Goal: Information Seeking & Learning: Find specific fact

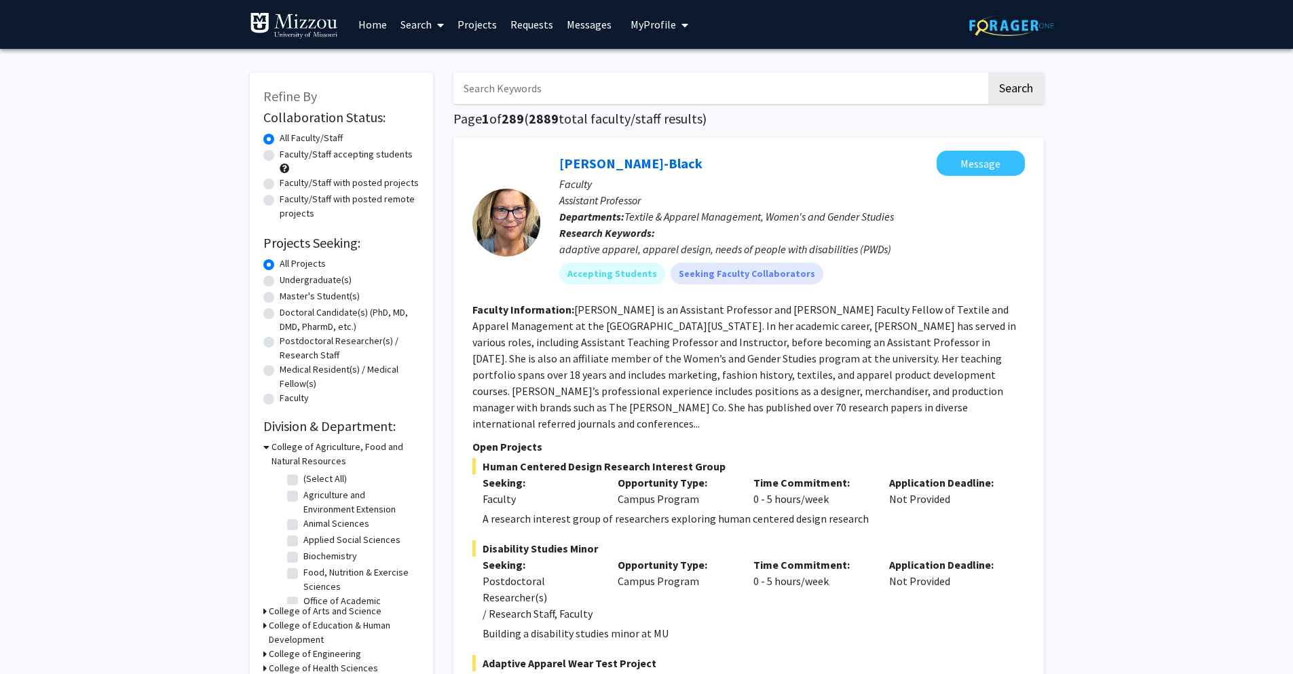
click at [791, 97] on input "Search Keywords" at bounding box center [719, 88] width 533 height 31
type input "animal"
click at [988, 73] on button "Search" at bounding box center [1016, 88] width 56 height 31
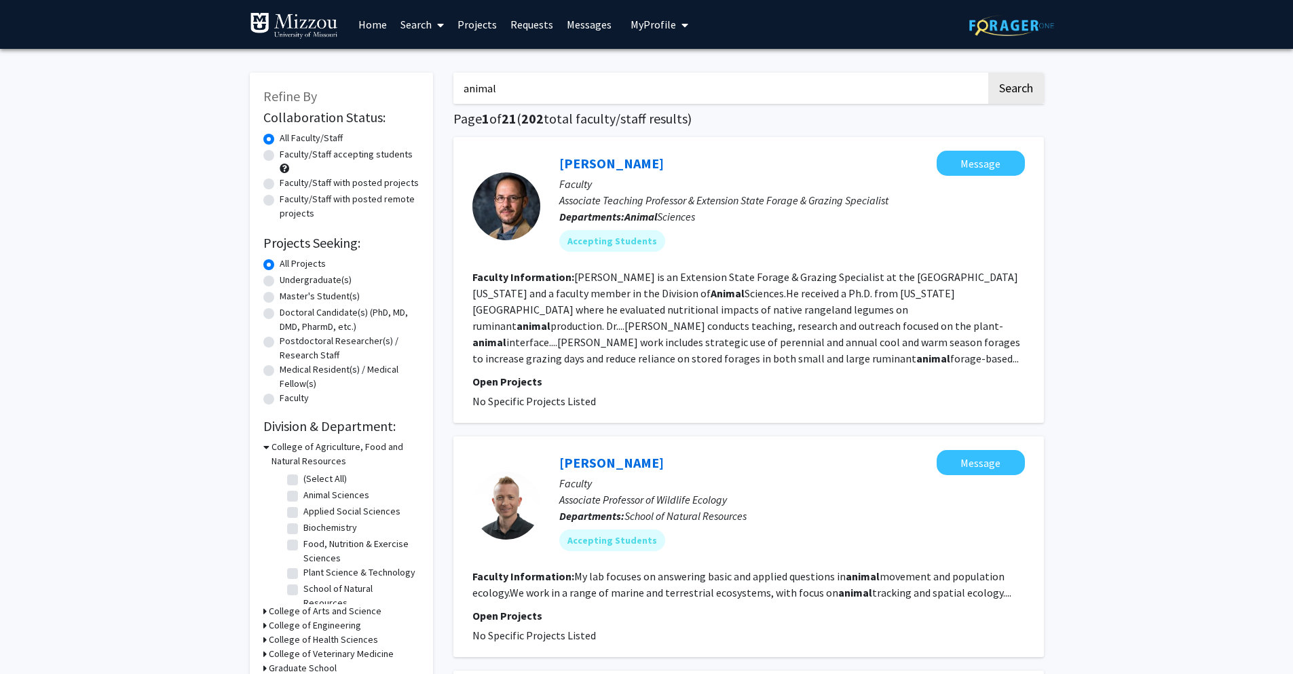
click at [280, 280] on label "Undergraduate(s)" at bounding box center [316, 280] width 72 height 14
click at [280, 280] on input "Undergraduate(s)" at bounding box center [284, 277] width 9 height 9
radio input "true"
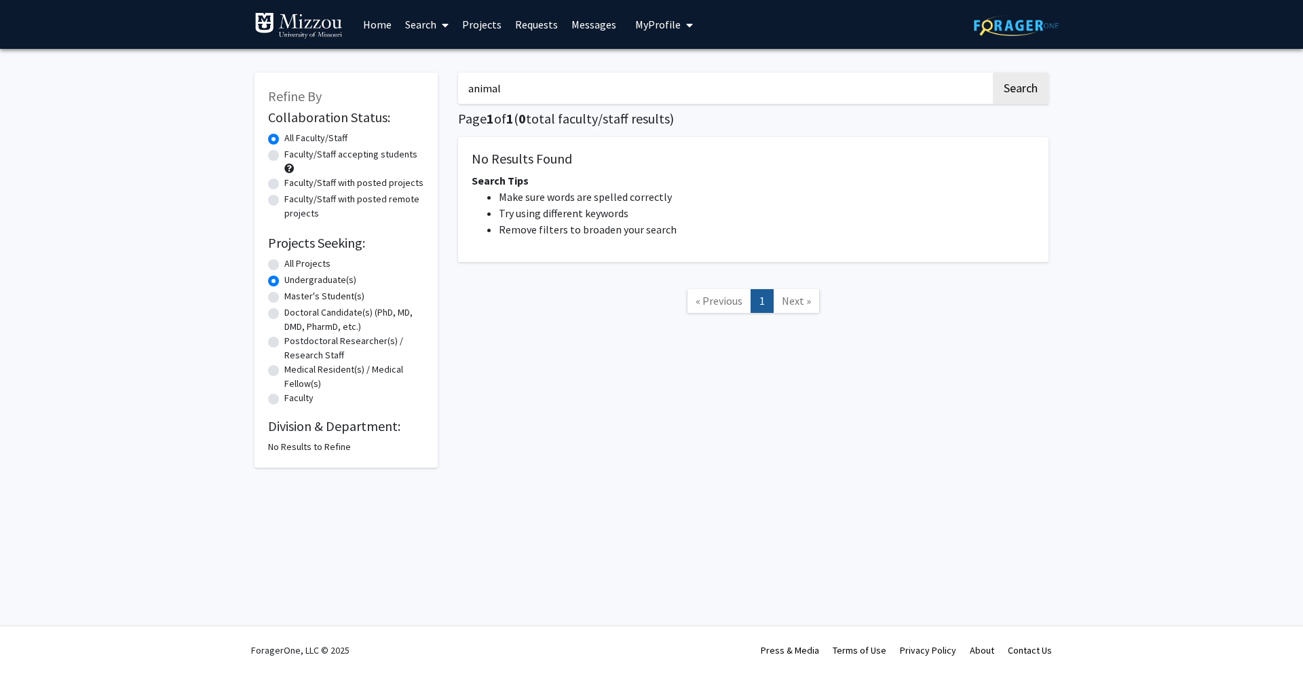
click at [284, 268] on label "All Projects" at bounding box center [307, 264] width 46 height 14
click at [284, 265] on input "All Projects" at bounding box center [288, 261] width 9 height 9
radio input "true"
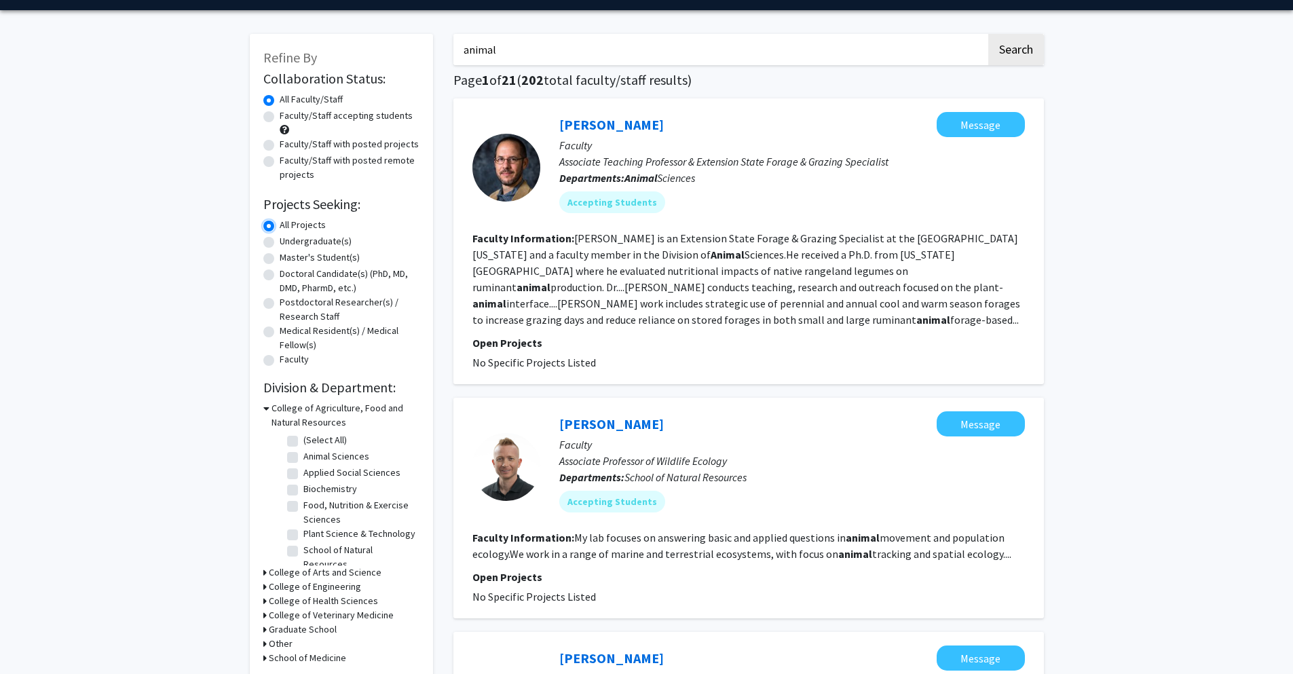
scroll to position [54, 0]
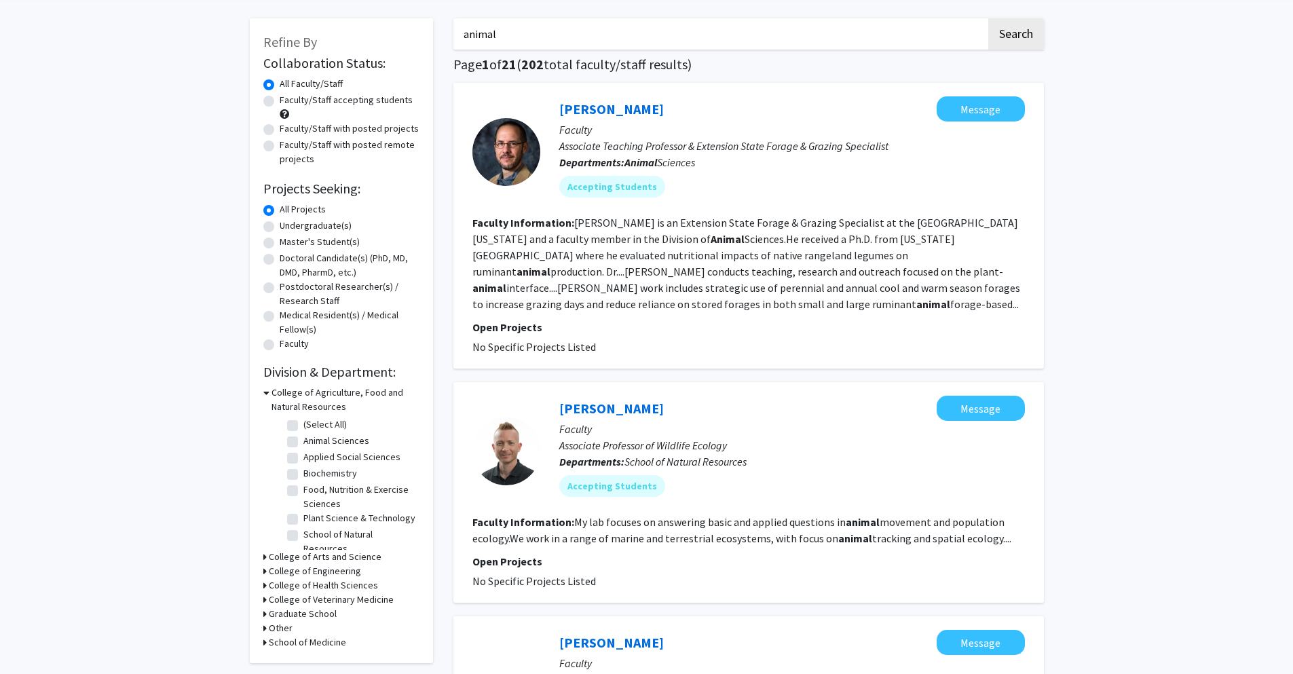
click at [279, 555] on h3 "College of Arts and Science" at bounding box center [325, 557] width 113 height 14
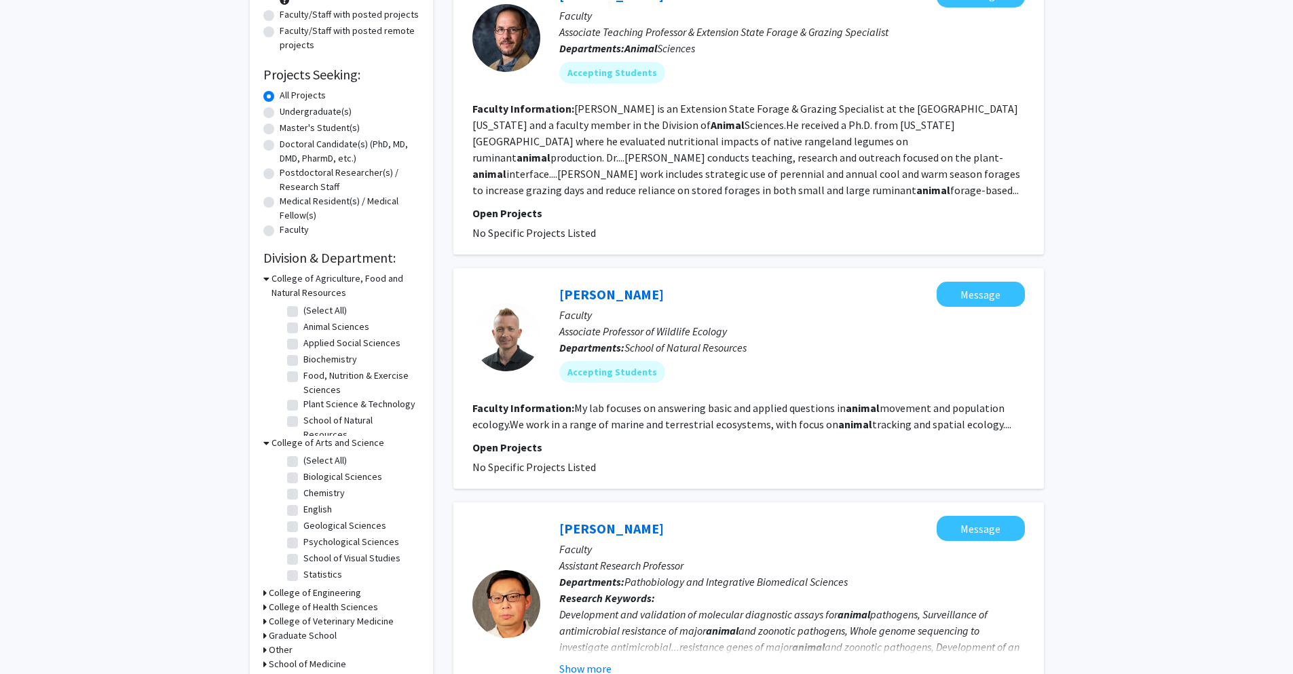
scroll to position [171, 0]
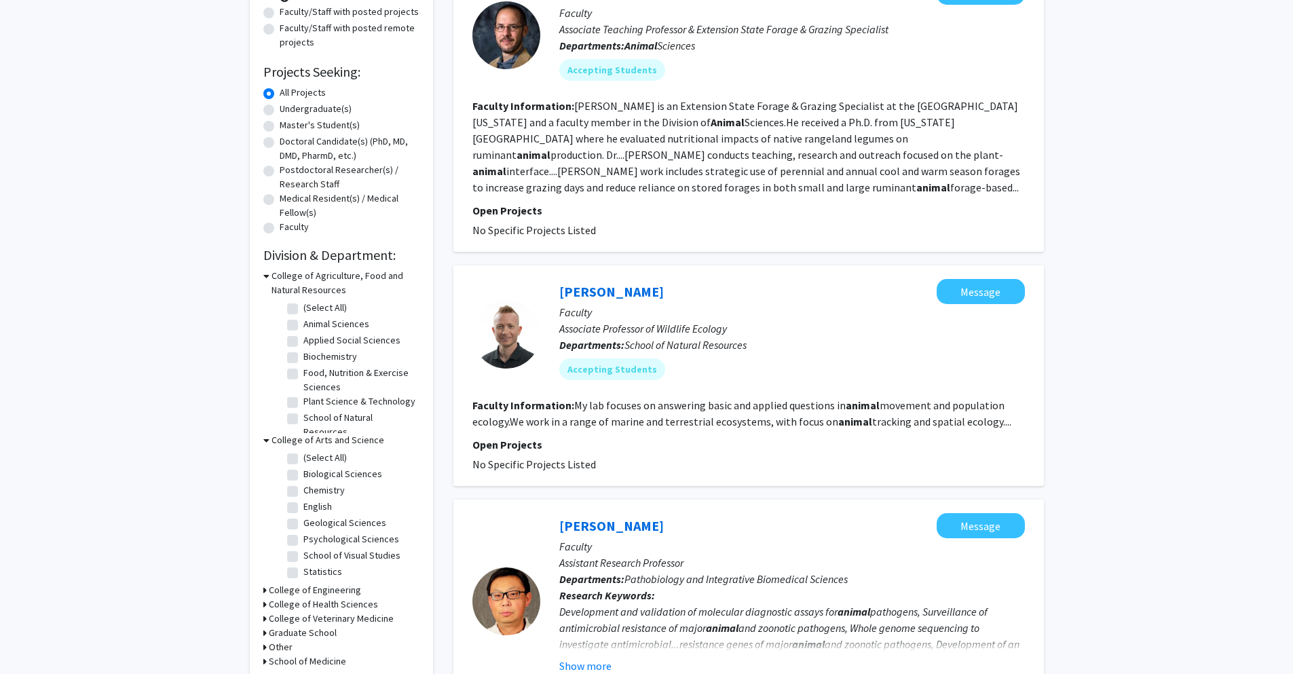
click at [303, 472] on label "Biological Sciences" at bounding box center [342, 474] width 79 height 14
click at [303, 472] on input "Biological Sciences" at bounding box center [307, 471] width 9 height 9
checkbox input "true"
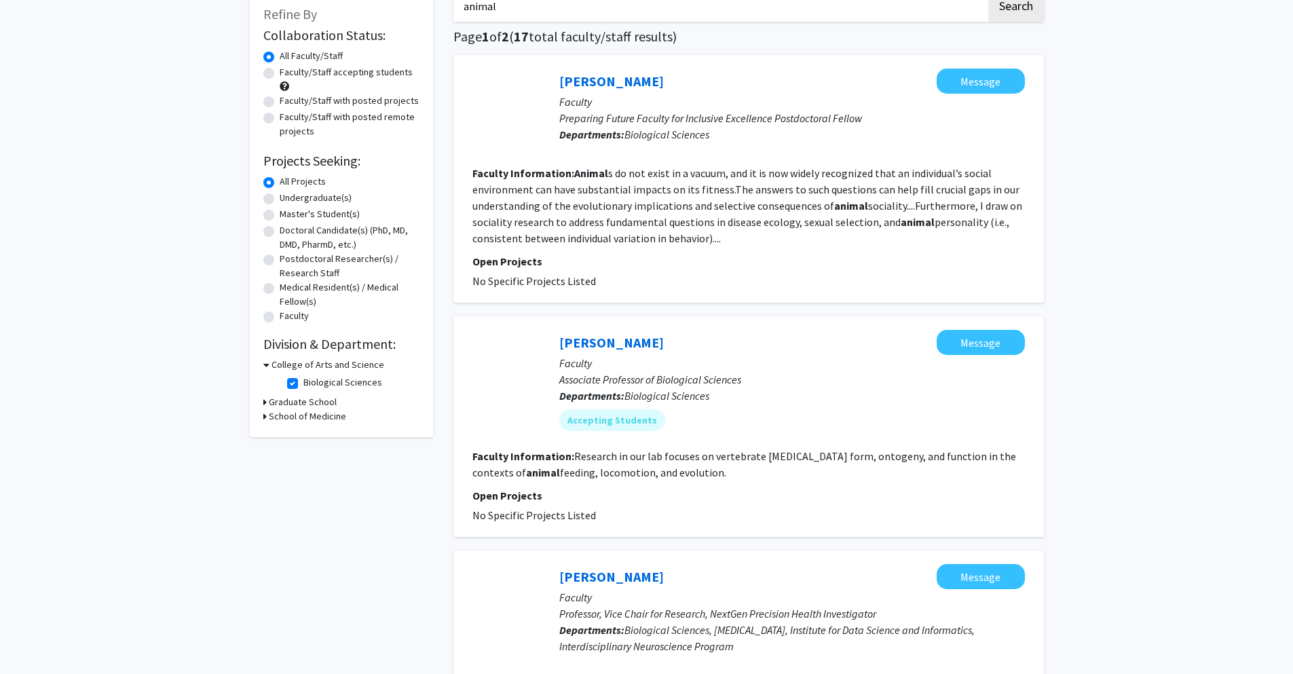
scroll to position [7, 0]
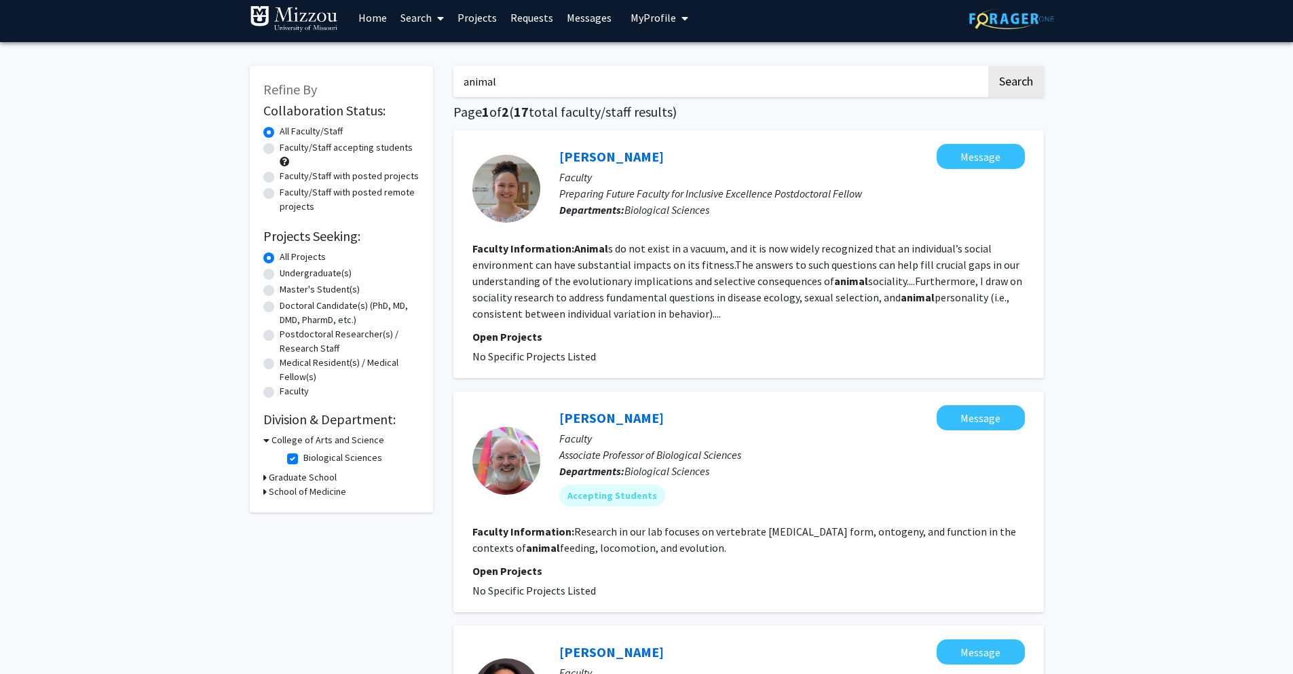
click at [667, 18] on span "My Profile" at bounding box center [653, 18] width 45 height 14
click at [666, 53] on div "[PERSON_NAME] View Profile" at bounding box center [698, 64] width 116 height 30
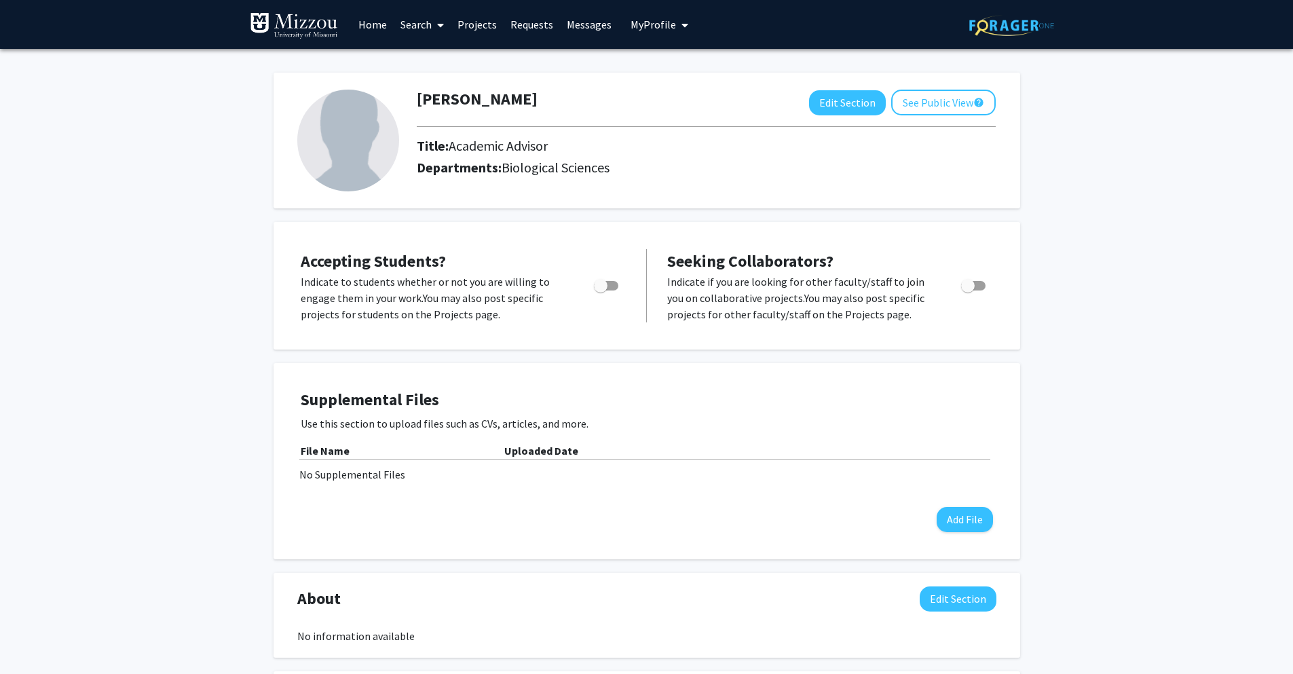
click at [405, 22] on link "Search" at bounding box center [422, 25] width 57 height 48
click at [433, 87] on span "Students" at bounding box center [435, 89] width 83 height 27
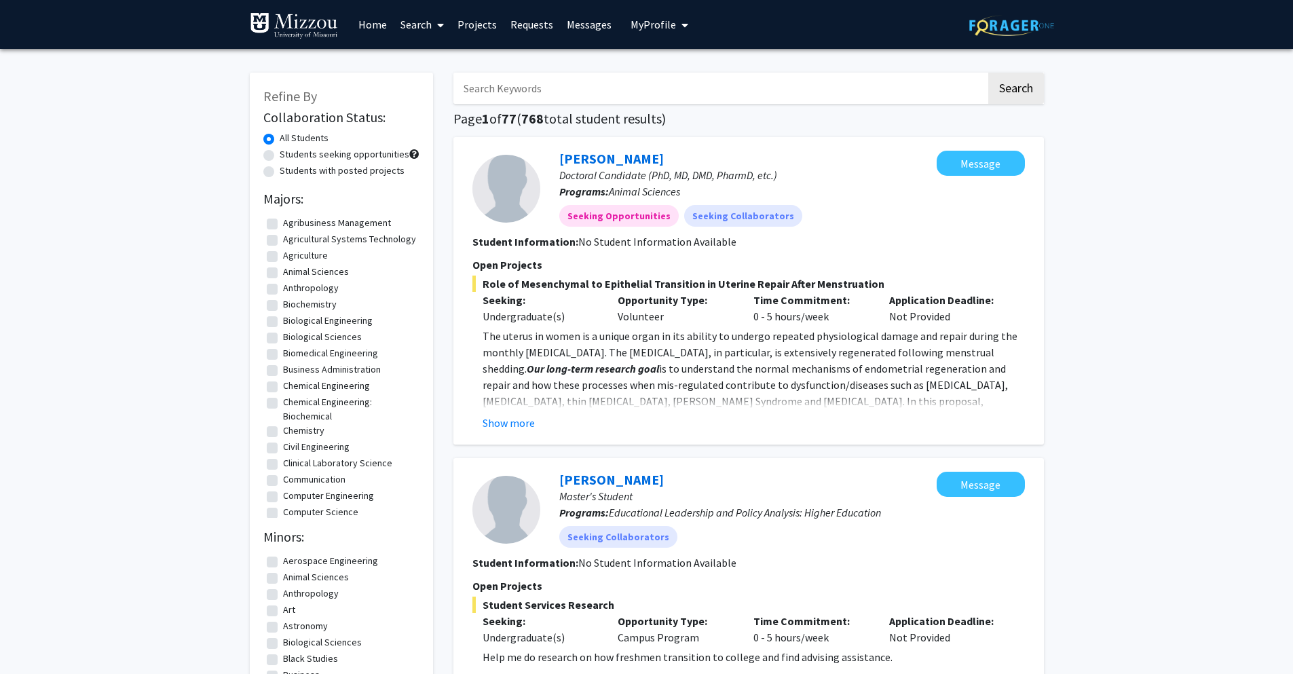
click at [556, 96] on input "Search Keywords" at bounding box center [719, 88] width 533 height 31
type input "[PERSON_NAME]"
click at [988, 73] on button "Search" at bounding box center [1016, 88] width 56 height 31
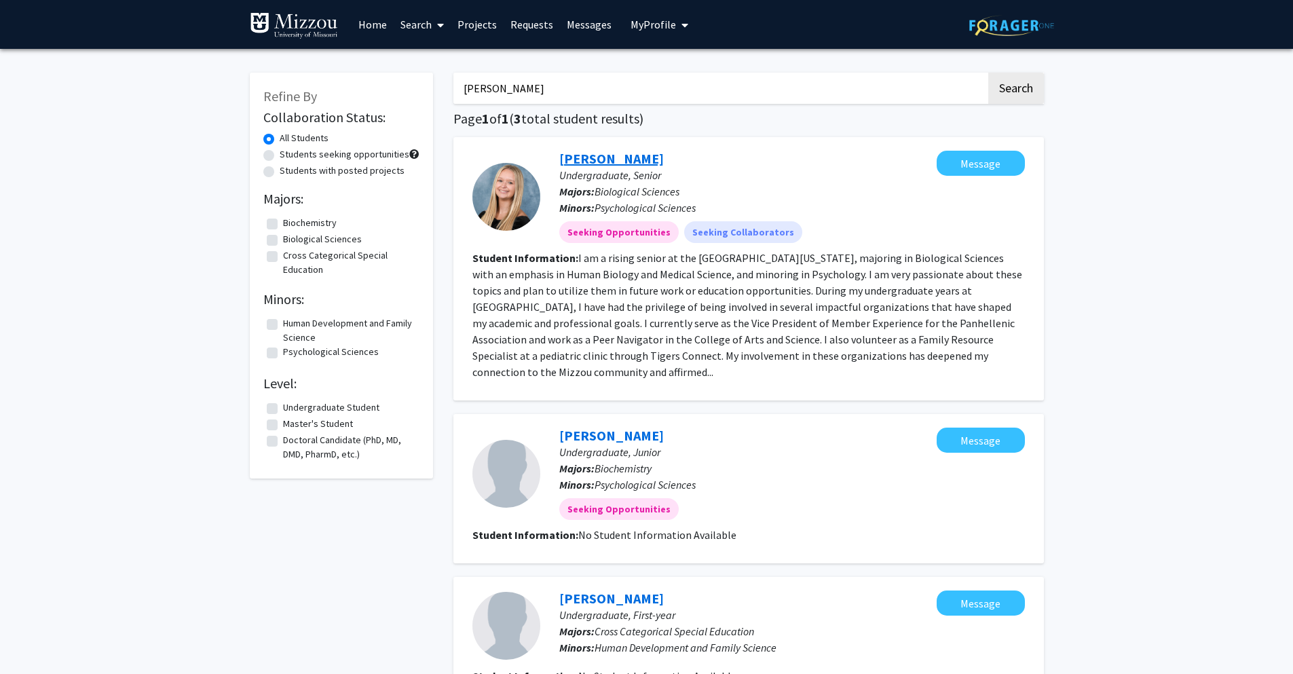
click at [630, 160] on link "[PERSON_NAME]" at bounding box center [611, 158] width 105 height 17
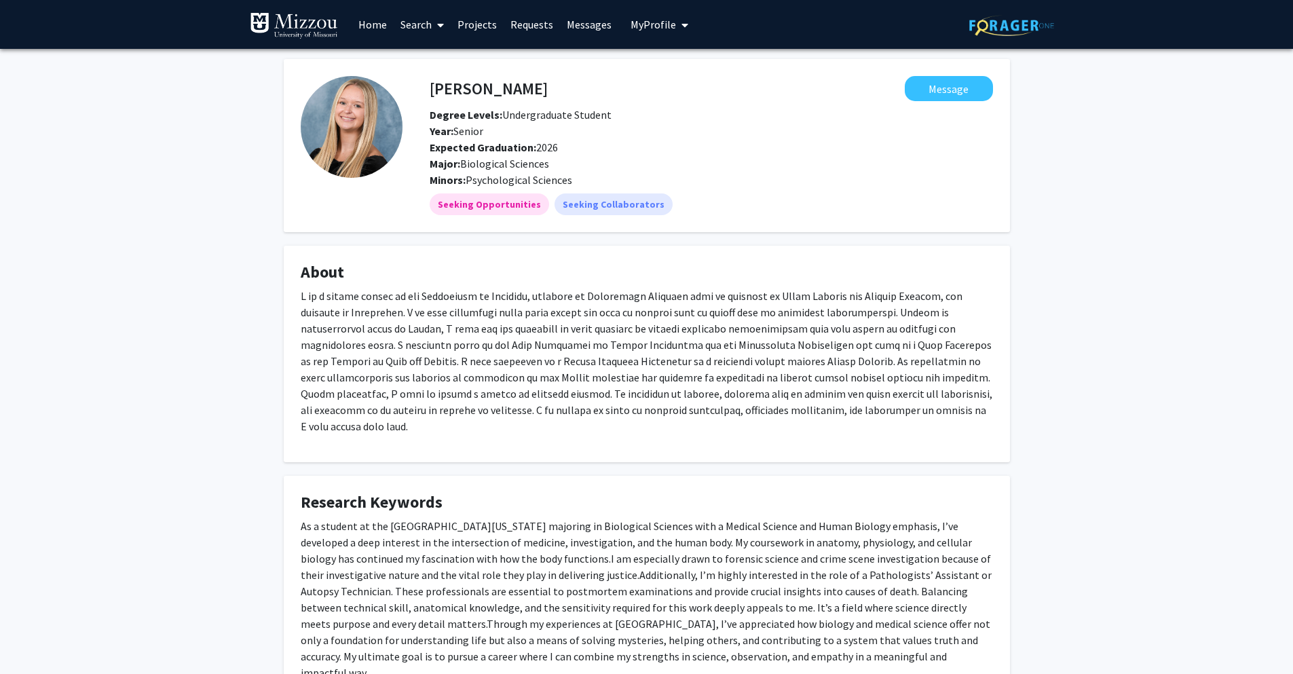
click at [373, 24] on link "Home" at bounding box center [373, 25] width 42 height 48
